Goal: Check status

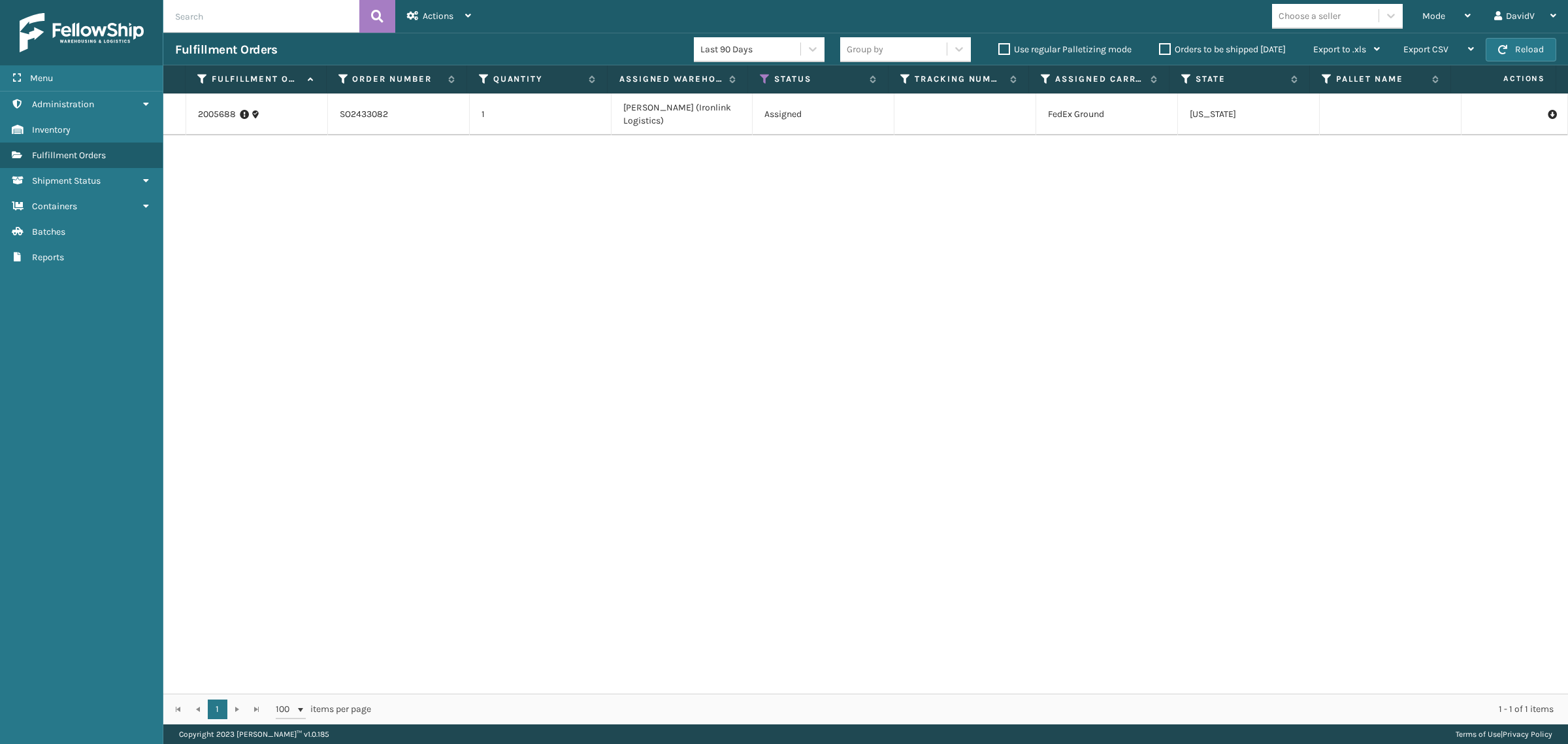
click at [1161, 45] on label "Orders to be shipped [DATE]" at bounding box center [1222, 50] width 127 height 11
click at [1159, 45] on input "Orders to be shipped [DATE]" at bounding box center [1159, 46] width 1 height 9
click at [1161, 45] on label "Orders to be shipped [DATE]" at bounding box center [1222, 50] width 127 height 11
click at [1159, 45] on input "Orders to be shipped [DATE]" at bounding box center [1159, 46] width 1 height 9
